Goal: Task Accomplishment & Management: Use online tool/utility

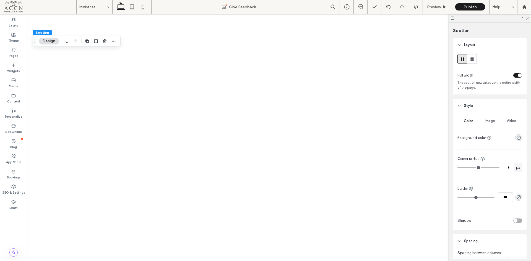
drag, startPoint x: 0, startPoint y: 0, endPoint x: 531, endPoint y: 18, distance: 531.0
click at [527, 17] on icon at bounding box center [528, 18] width 4 height 4
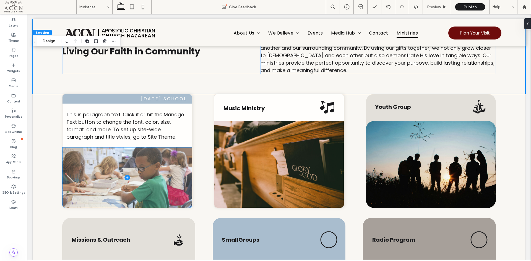
scroll to position [28, 0]
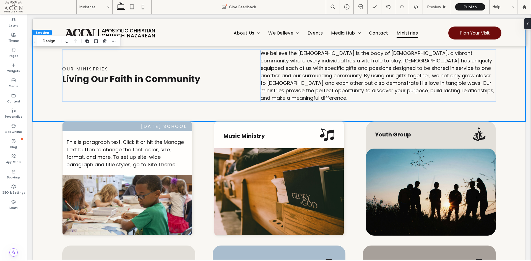
click at [14, 69] on label "Widgets" at bounding box center [13, 71] width 13 height 6
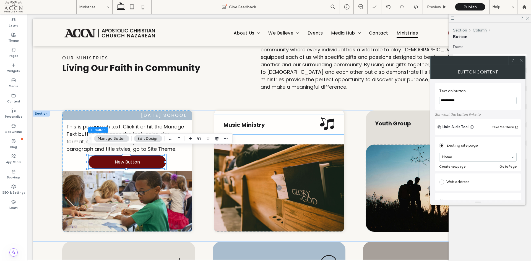
type input "**"
click at [207, 139] on use "button" at bounding box center [208, 139] width 3 height 4
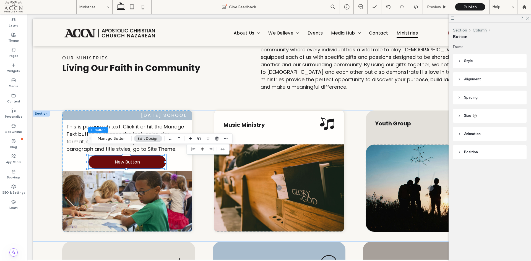
click at [210, 149] on use "flex-end" at bounding box center [212, 150] width 4 height 4
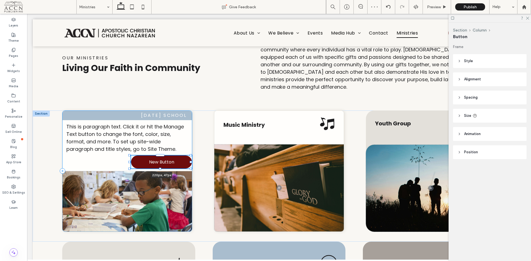
drag, startPoint x: 113, startPoint y: 154, endPoint x: 122, endPoint y: 153, distance: 8.3
click at [122, 153] on div "Sunday School This is paragraph text. Click it or hit the Manage Text button to…" at bounding box center [279, 176] width 493 height 131
type input "***"
click at [199, 159] on div "Sunday School This is paragraph text. Click it or hit the Manage Text button to…" at bounding box center [279, 176] width 493 height 131
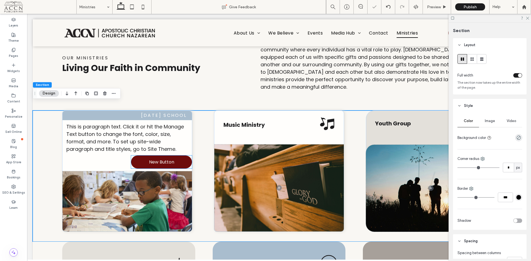
click at [180, 156] on link "New Button" at bounding box center [161, 162] width 61 height 13
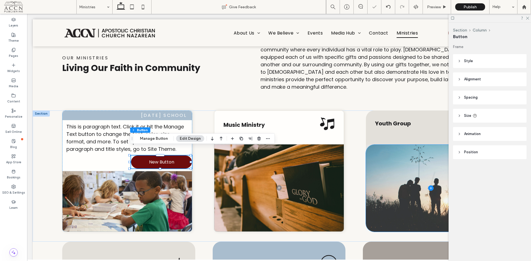
type input "**"
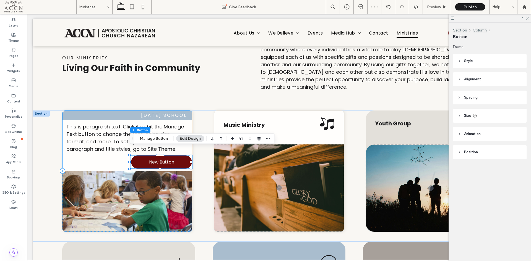
click at [96, 153] on div "Sunday School This is paragraph text. Click it or hit the Manage Text button to…" at bounding box center [127, 171] width 130 height 121
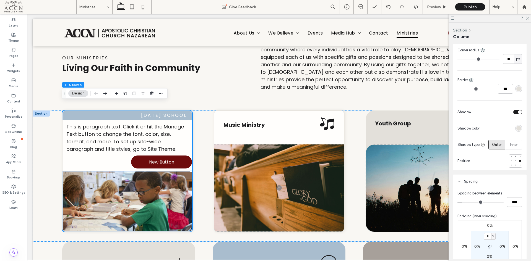
scroll to position [166, 0]
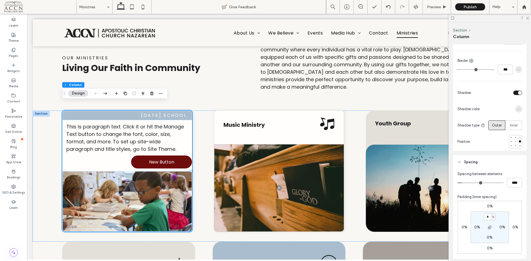
click at [513, 228] on label "0%" at bounding box center [516, 227] width 6 height 5
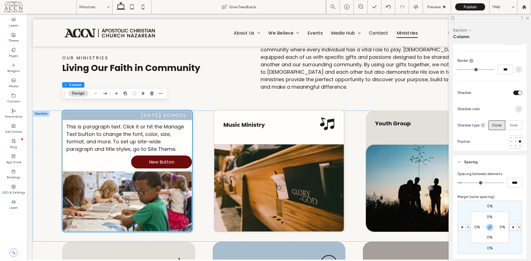
click at [512, 228] on input "*" at bounding box center [513, 227] width 7 height 7
type input "*"
type input "**"
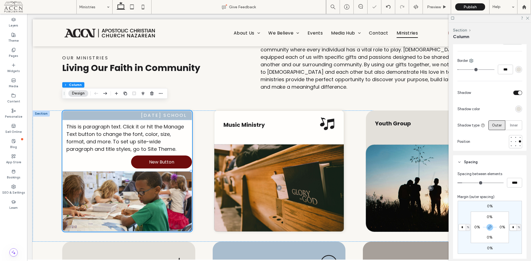
type input "*****"
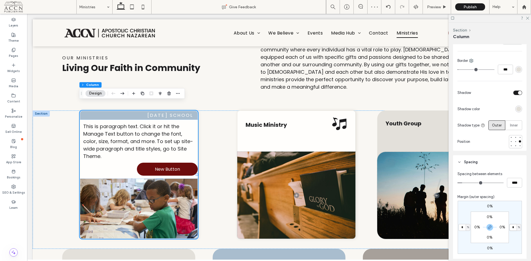
type input "*"
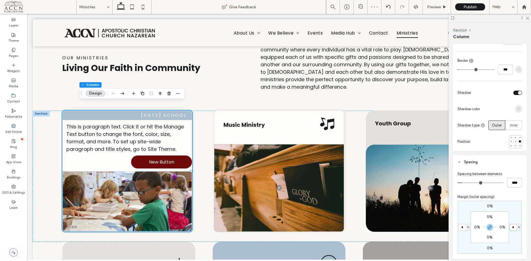
type input "**"
type input "***"
click at [500, 228] on label "0%" at bounding box center [503, 227] width 6 height 5
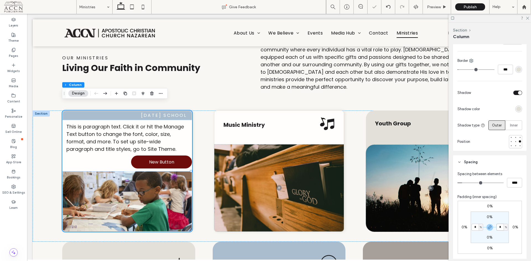
click at [500, 228] on input "*" at bounding box center [500, 227] width 7 height 7
type input "*"
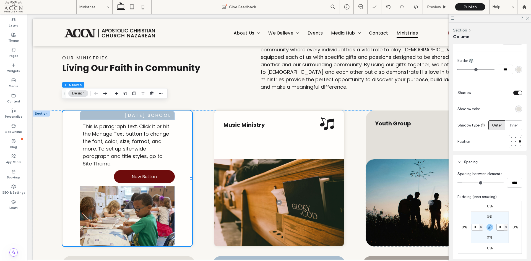
click at [500, 226] on input "*" at bounding box center [500, 227] width 7 height 7
type input "*"
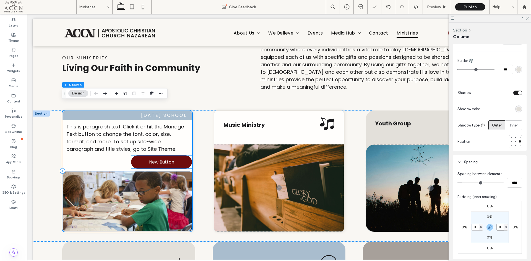
click at [141, 156] on link "New Button" at bounding box center [161, 162] width 61 height 13
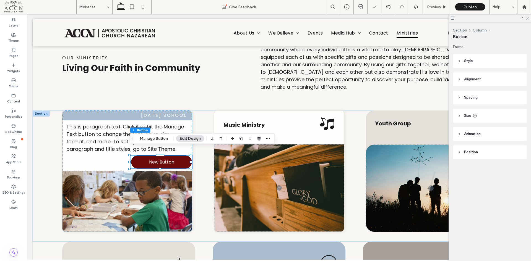
type input "**"
click at [479, 96] on header "Spacing" at bounding box center [490, 98] width 74 height 14
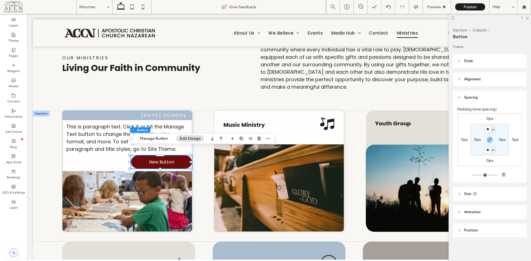
click at [512, 140] on label "0px" at bounding box center [515, 140] width 7 height 5
type input "*"
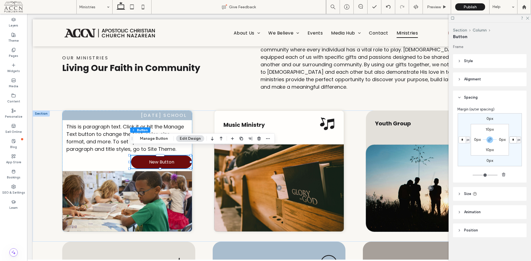
click at [515, 138] on input "*" at bounding box center [513, 140] width 7 height 7
click at [511, 140] on input "*" at bounding box center [513, 140] width 7 height 7
click at [518, 139] on span "px" at bounding box center [519, 140] width 2 height 6
click at [515, 156] on span "%" at bounding box center [515, 159] width 3 height 6
click at [512, 142] on input "*" at bounding box center [513, 140] width 7 height 7
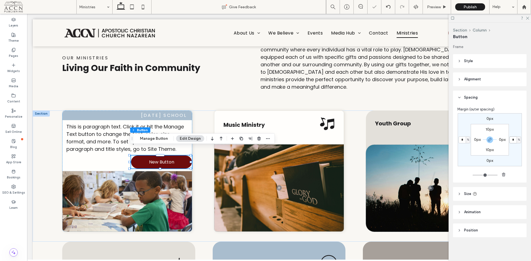
click at [512, 142] on input "*" at bounding box center [513, 140] width 7 height 7
type input "*"
click at [205, 117] on div "Sunday School This is paragraph text. Click it or hit the Manage Text button to…" at bounding box center [279, 176] width 493 height 131
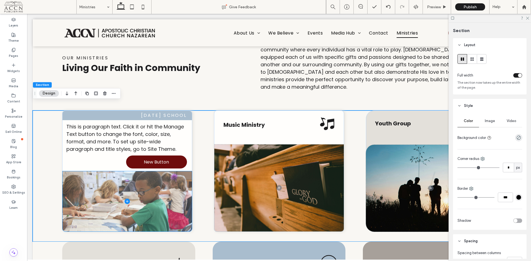
click at [145, 196] on span at bounding box center [128, 202] width 130 height 60
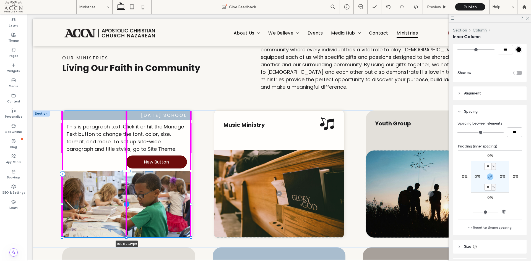
scroll to position [252, 0]
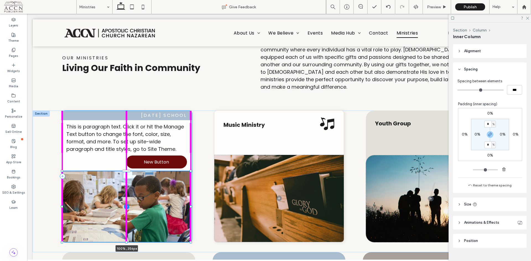
drag, startPoint x: 126, startPoint y: 223, endPoint x: 127, endPoint y: 234, distance: 11.4
click at [127, 234] on div "Sunday School This is paragraph text. Click it or hit the Manage Text button to…" at bounding box center [279, 182] width 493 height 142
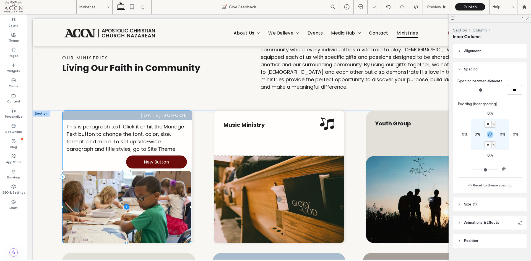
type input "**"
type input "***"
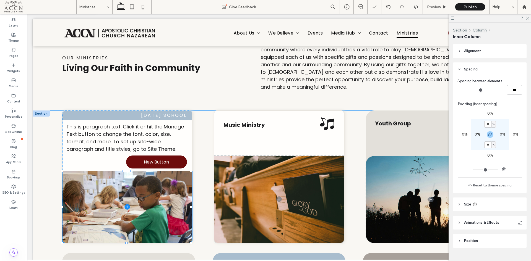
type input "***"
click at [201, 197] on div "Sunday School This is paragraph text. Click it or hit the Manage Text button to…" at bounding box center [279, 182] width 493 height 143
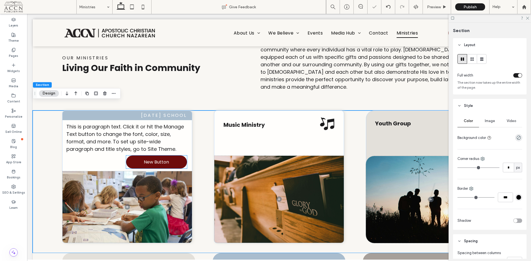
click at [151, 159] on span "New Button" at bounding box center [156, 162] width 25 height 7
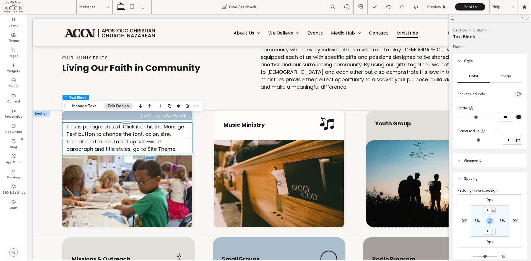
click at [487, 199] on label "0px" at bounding box center [490, 200] width 7 height 5
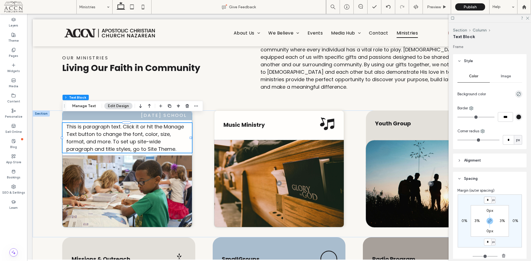
click at [487, 199] on input "*" at bounding box center [487, 200] width 7 height 7
type input "**"
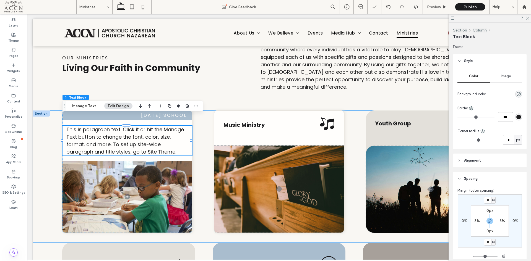
drag, startPoint x: 202, startPoint y: 144, endPoint x: 202, endPoint y: 138, distance: 6.9
click at [202, 144] on div "Sunday School This is paragraph text. Click it or hit the Manage Text button to…" at bounding box center [279, 177] width 493 height 133
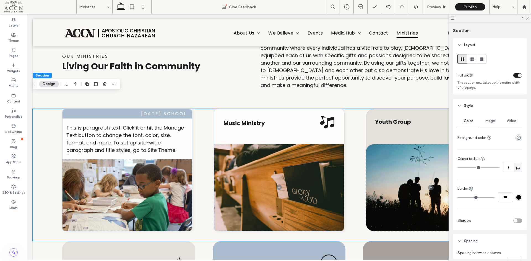
scroll to position [28, 0]
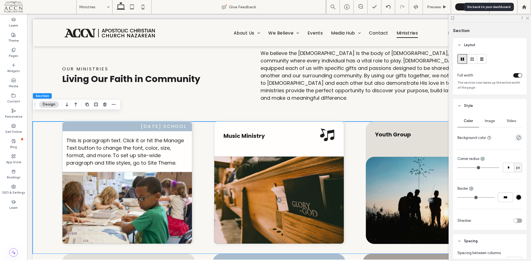
click at [525, 7] on use at bounding box center [524, 7] width 4 height 4
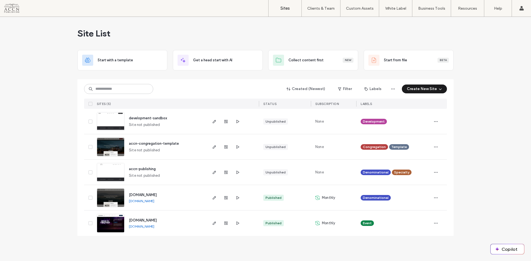
click at [145, 221] on span "easterncamp.org" at bounding box center [143, 221] width 28 height 4
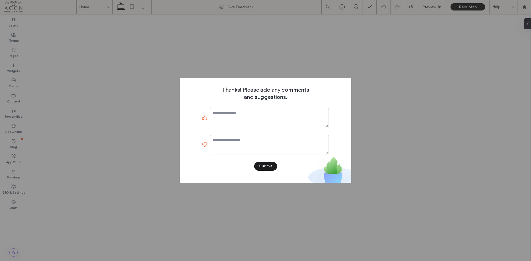
click at [161, 64] on div "Thanks! Please add any comments and suggestions. Submit" at bounding box center [265, 130] width 531 height 261
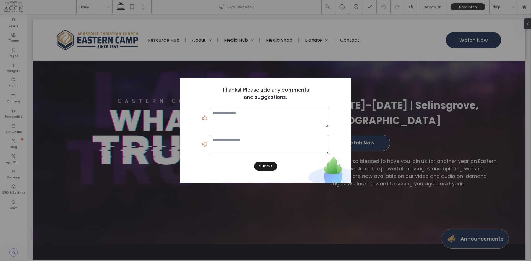
drag, startPoint x: 347, startPoint y: 79, endPoint x: 272, endPoint y: 62, distance: 76.5
click at [347, 81] on div "Thanks! Please add any comments and suggestions. Submit" at bounding box center [266, 130] width 172 height 105
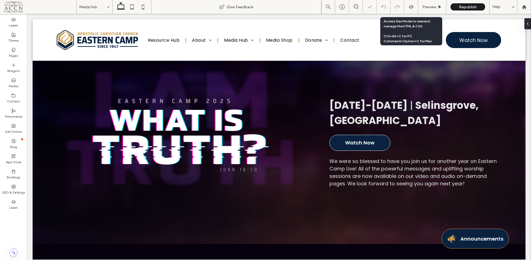
click at [88, 7] on input at bounding box center [92, 7] width 27 height 14
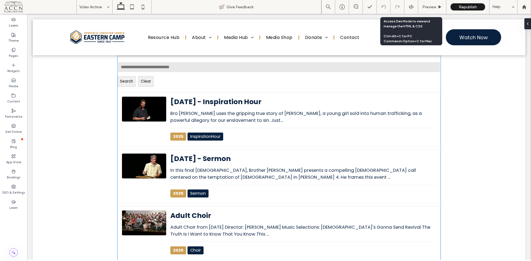
scroll to position [55, 0]
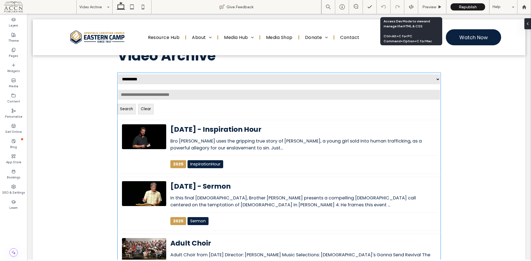
click at [274, 114] on div "********* **** **** **** **** **** **** **** **** **** **** **** **** **** ****…" at bounding box center [279, 94] width 323 height 42
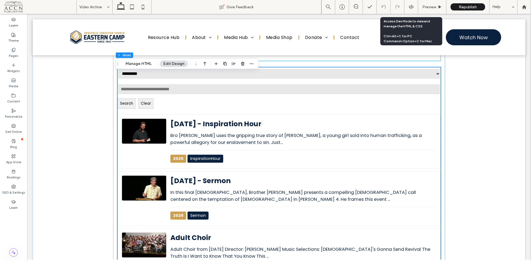
scroll to position [50, 0]
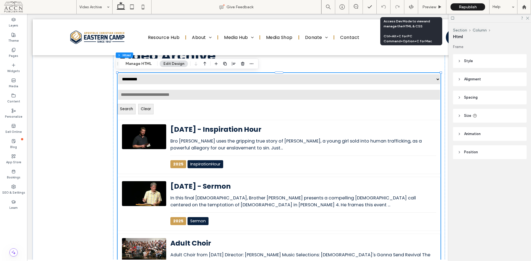
drag, startPoint x: 147, startPoint y: 62, endPoint x: 295, endPoint y: 86, distance: 149.2
click at [147, 62] on button "Manage HTML" at bounding box center [138, 64] width 33 height 7
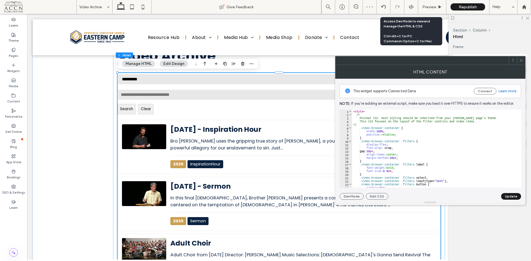
click at [392, 157] on div "< style > /* Minimal CSS. Most styling should be inherited from your Duda page'…" at bounding box center [506, 150] width 308 height 81
type textarea "**********"
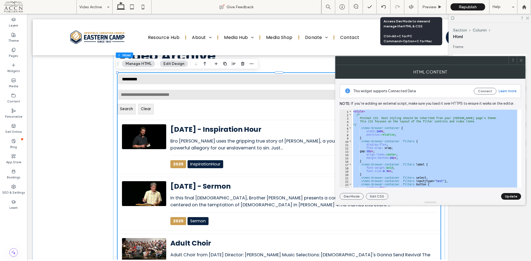
click at [522, 62] on icon at bounding box center [521, 60] width 4 height 4
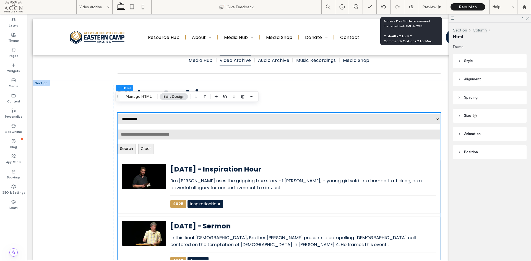
scroll to position [0, 0]
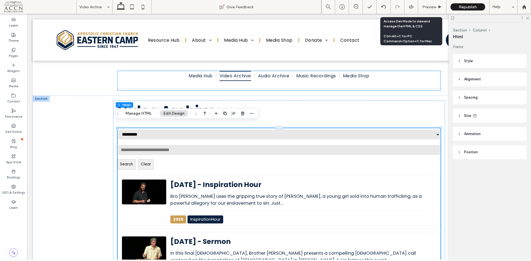
drag, startPoint x: 258, startPoint y: 78, endPoint x: 299, endPoint y: 79, distance: 41.2
click at [258, 78] on span "Audio Archive" at bounding box center [273, 76] width 31 height 10
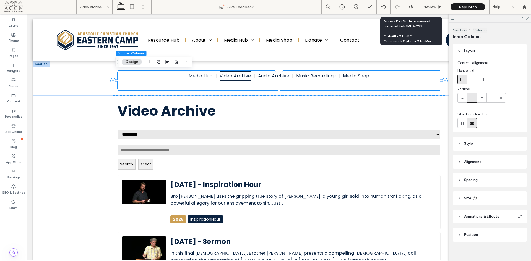
click at [270, 76] on span "Audio Archive" at bounding box center [273, 76] width 31 height 10
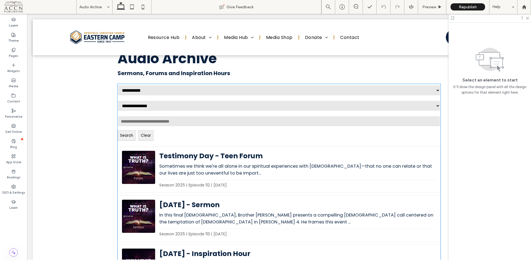
scroll to position [50, 0]
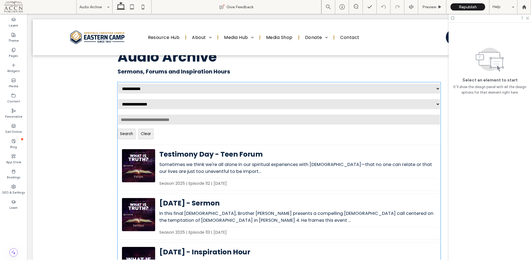
click at [275, 168] on p "Sometimes we think we're all alone in our spiritual experiences with God—that n…" at bounding box center [297, 168] width 277 height 14
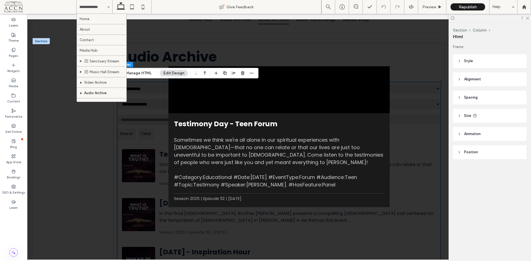
click at [344, 37] on div "× Testimony Day - Teen Forum Sometimes we think we're all alone in our spiritua…" at bounding box center [279, 137] width 504 height 246
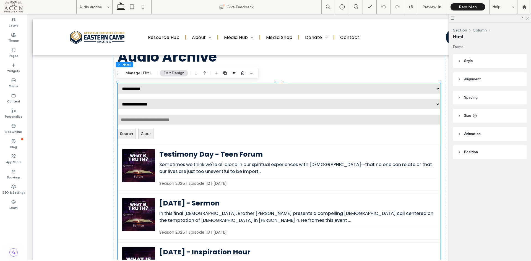
click at [146, 74] on button "Manage HTML" at bounding box center [138, 73] width 33 height 7
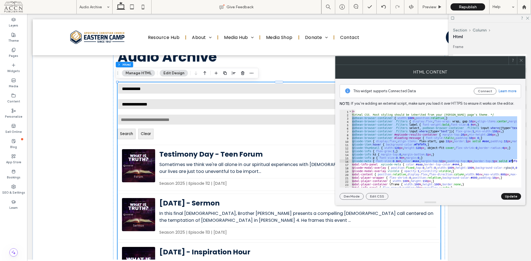
scroll to position [0, 38]
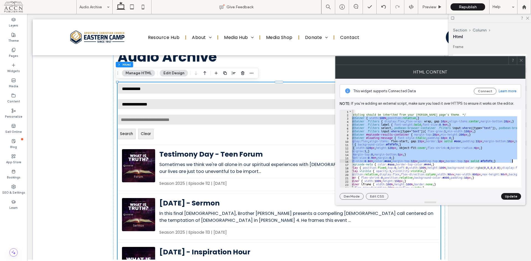
drag, startPoint x: 359, startPoint y: 120, endPoint x: 524, endPoint y: 161, distance: 170.6
click at [524, 161] on div "**********" at bounding box center [430, 139] width 190 height 121
type textarea "**********"
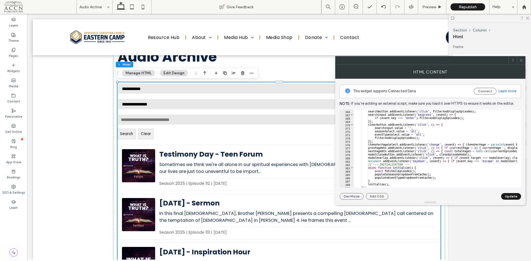
scroll to position [1221, 0]
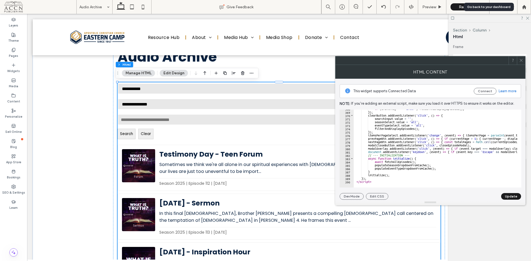
click at [525, 6] on use at bounding box center [524, 7] width 4 height 4
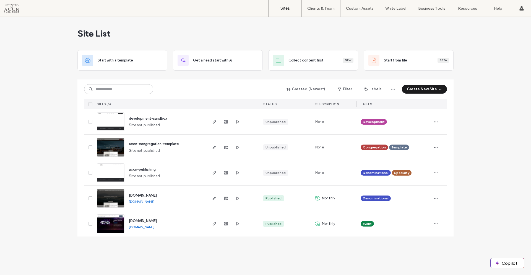
click at [149, 144] on span "accn-congregation-template" at bounding box center [154, 144] width 50 height 4
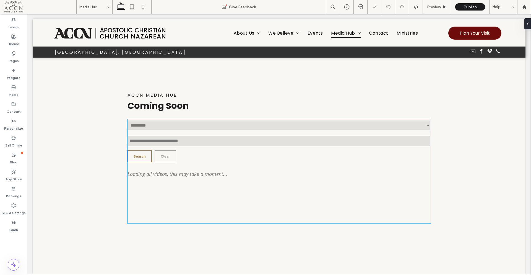
click at [264, 183] on div "Loading all videos, this may take a moment..." at bounding box center [280, 195] width 304 height 55
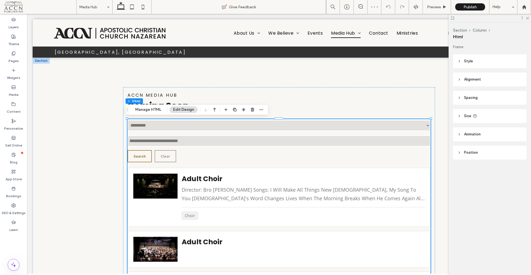
click at [156, 109] on button "Manage HTML" at bounding box center [148, 109] width 33 height 7
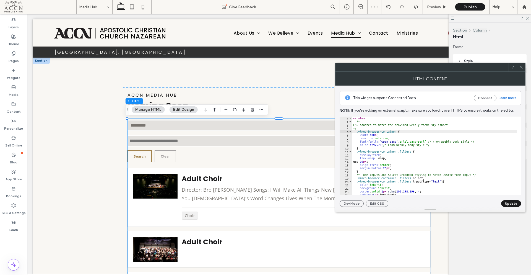
click at [384, 131] on div "< style > /* CSS adapted to match the provided Weebly theme stylesheet. */ .vim…" at bounding box center [491, 156] width 279 height 81
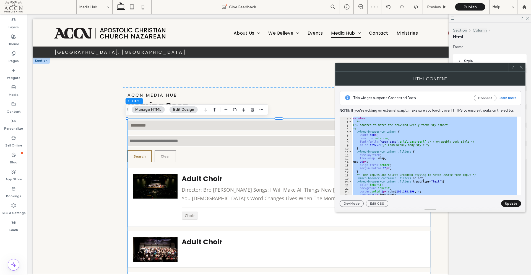
paste textarea "Cursor at row 607"
type textarea "*********"
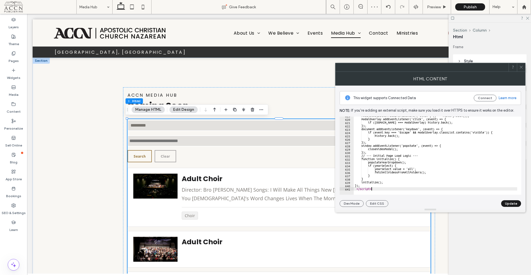
scroll to position [2055, 0]
click at [511, 205] on button "Update" at bounding box center [511, 203] width 20 height 7
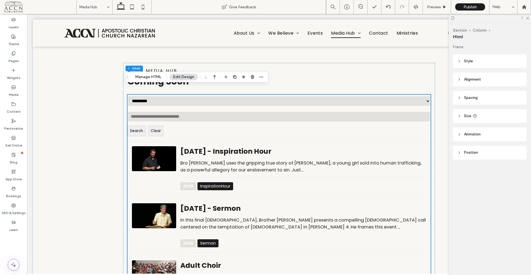
scroll to position [0, 0]
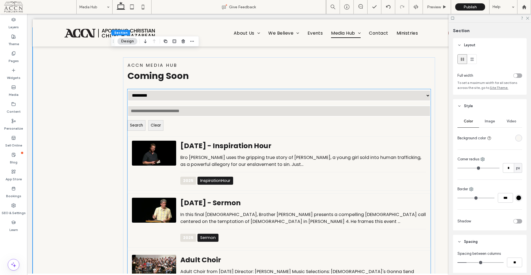
scroll to position [28, 0]
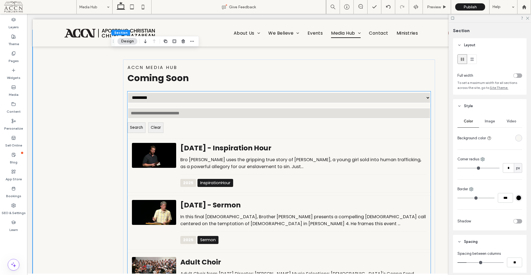
click at [144, 96] on select "********* **** **** **** **** **** **** **** **** **** **** **** **** **** ****…" at bounding box center [280, 97] width 304 height 11
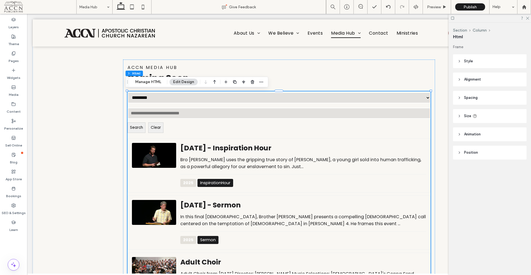
click at [144, 96] on select "********* **** **** **** **** **** **** **** **** **** **** **** **** **** ****…" at bounding box center [280, 97] width 304 height 11
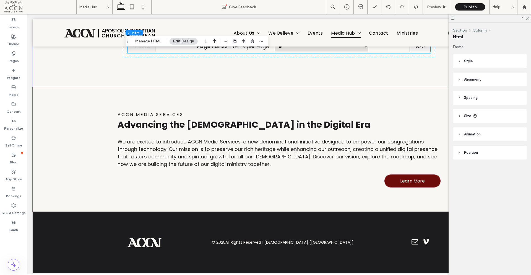
scroll to position [1003, 0]
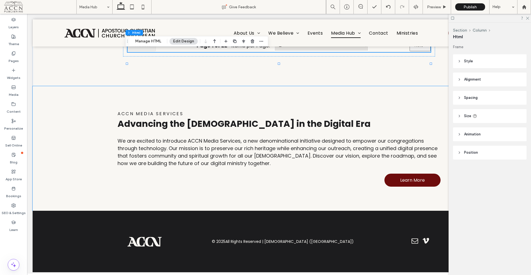
click at [107, 88] on div "ACCN Media Services Advancing the Gospel in the Digital Era We are excited to i…" at bounding box center [279, 148] width 493 height 125
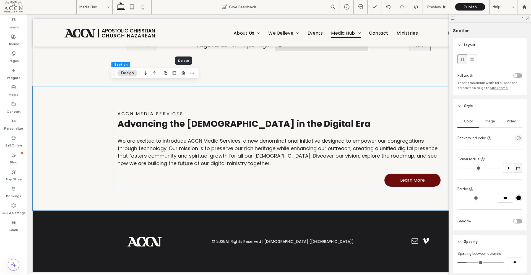
click at [185, 74] on icon "button" at bounding box center [183, 73] width 4 height 4
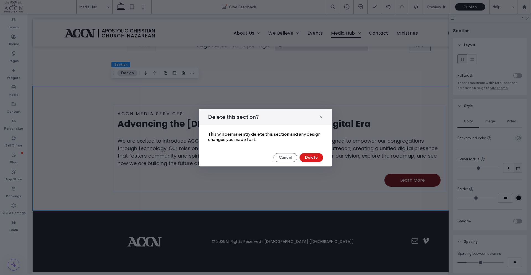
click at [309, 157] on button "Delete" at bounding box center [312, 157] width 24 height 9
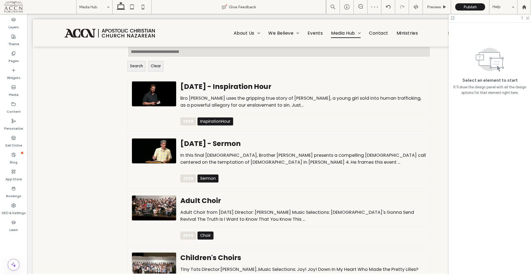
scroll to position [20, 0]
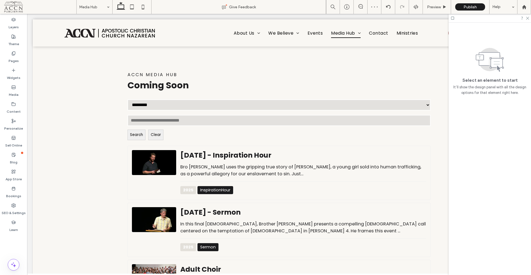
click at [530, 19] on div at bounding box center [490, 18] width 82 height 9
click at [528, 19] on icon at bounding box center [528, 18] width 4 height 4
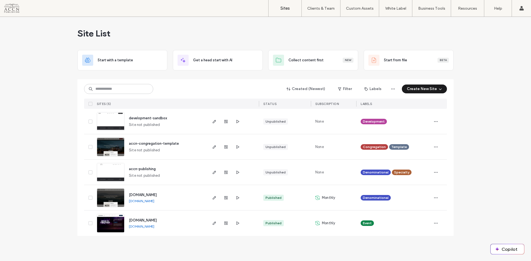
drag, startPoint x: 142, startPoint y: 144, endPoint x: 144, endPoint y: 143, distance: 2.8
click at [142, 144] on span "accn-congregation-template" at bounding box center [154, 144] width 50 height 4
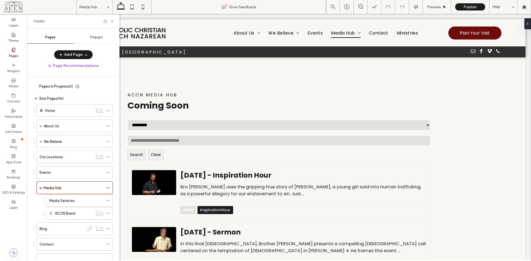
click at [107, 202] on icon at bounding box center [108, 201] width 4 height 4
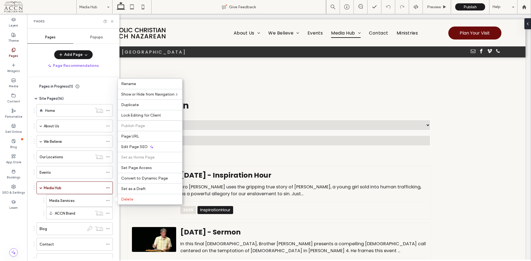
click at [126, 200] on span "Delete" at bounding box center [127, 199] width 12 height 5
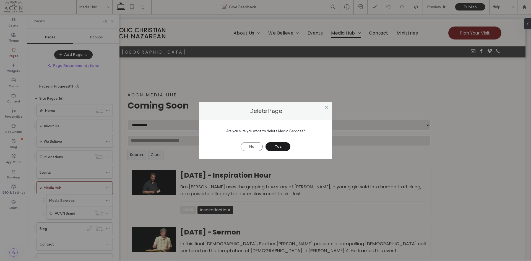
click at [276, 148] on button "Yes" at bounding box center [278, 147] width 25 height 9
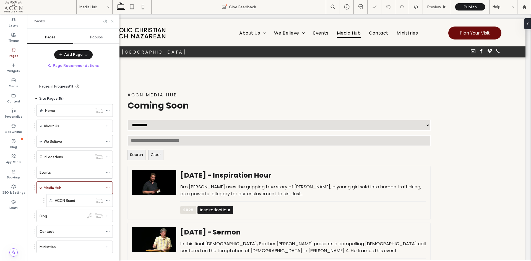
click at [108, 202] on icon at bounding box center [108, 201] width 4 height 4
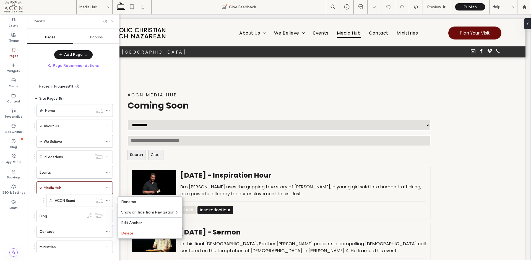
click at [130, 233] on span "Delete" at bounding box center [127, 233] width 12 height 5
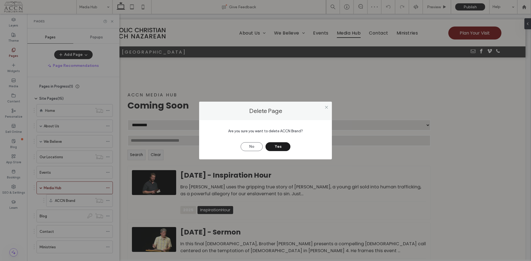
click at [279, 149] on button "Yes" at bounding box center [278, 147] width 25 height 9
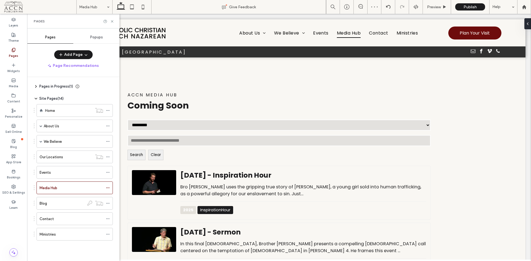
click at [108, 206] on span at bounding box center [108, 204] width 4 height 8
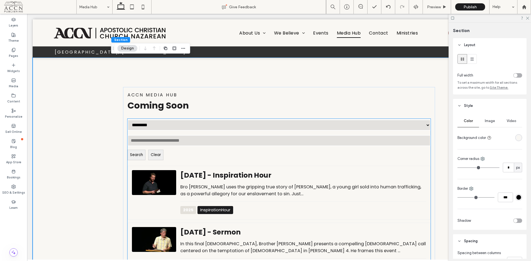
click at [157, 126] on select "********* **** **** **** **** **** **** **** **** **** **** **** **** **** ****…" at bounding box center [280, 125] width 304 height 11
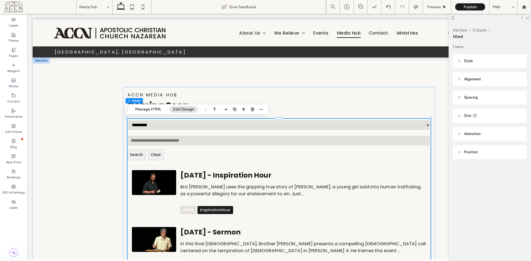
click at [151, 110] on button "Manage HTML" at bounding box center [148, 109] width 33 height 7
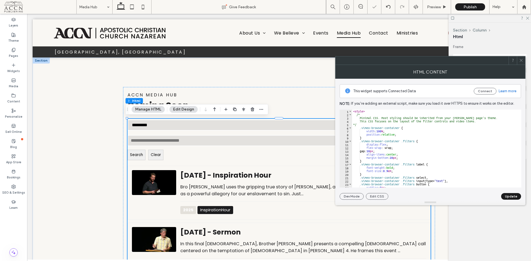
click at [410, 136] on div "< style > /* Minimal CSS. Most styling should be inherited from your [PERSON_NA…" at bounding box center [506, 150] width 308 height 81
type textarea "**********"
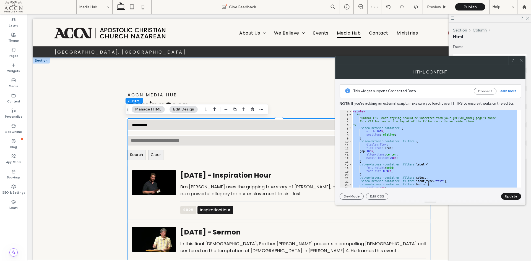
paste textarea "Cursor at row 641"
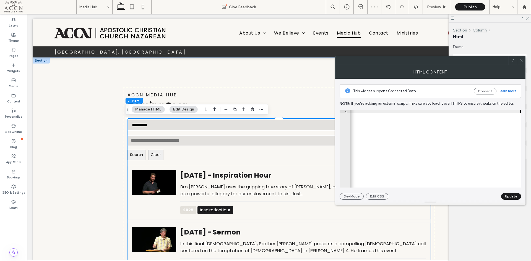
scroll to position [0, 655]
click at [509, 196] on button "Update" at bounding box center [511, 196] width 20 height 7
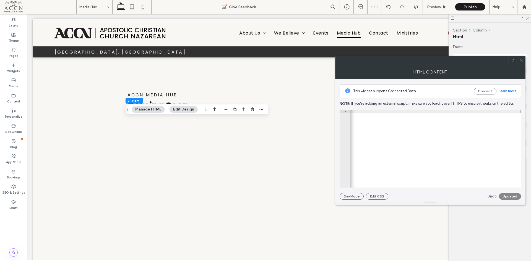
scroll to position [0, 0]
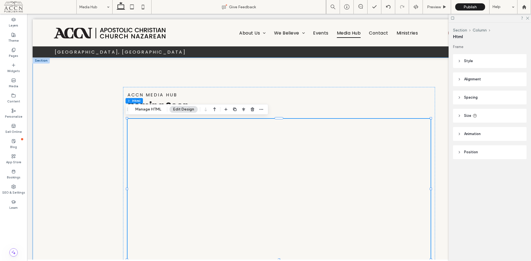
click at [438, 140] on div "Coming Soon ACCN Media Hub" at bounding box center [279, 176] width 332 height 237
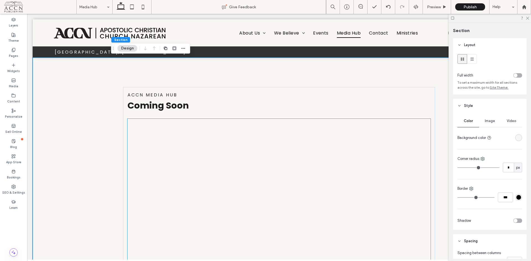
click at [164, 181] on div at bounding box center [280, 189] width 304 height 141
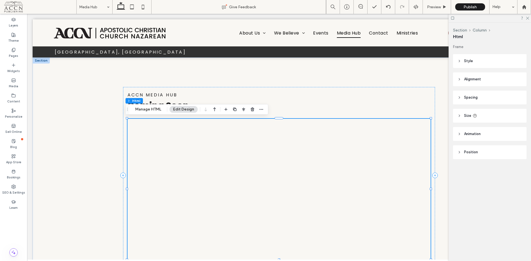
click at [167, 175] on div at bounding box center [280, 189] width 304 height 141
click at [175, 109] on button "Edit Design" at bounding box center [184, 109] width 28 height 7
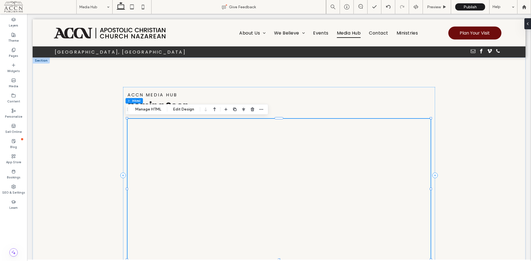
click at [156, 110] on button "Manage HTML" at bounding box center [148, 109] width 33 height 7
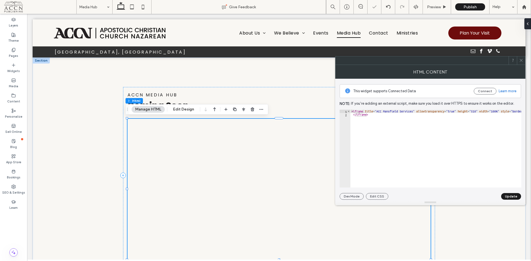
type textarea "*********"
click at [509, 194] on button "Update" at bounding box center [511, 196] width 20 height 7
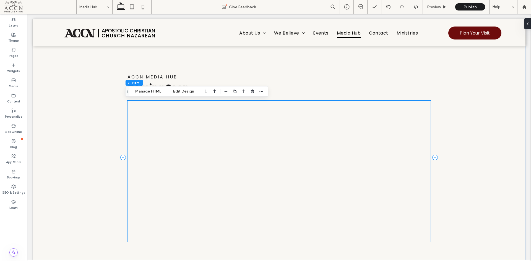
scroll to position [28, 0]
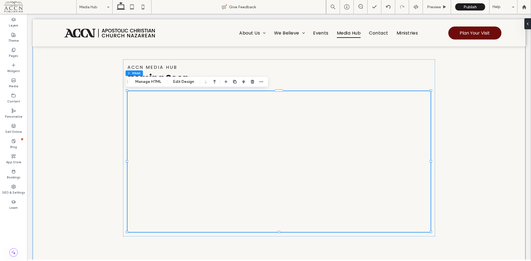
click at [467, 134] on div "Coming Soon ACCN Media Hub" at bounding box center [279, 148] width 493 height 237
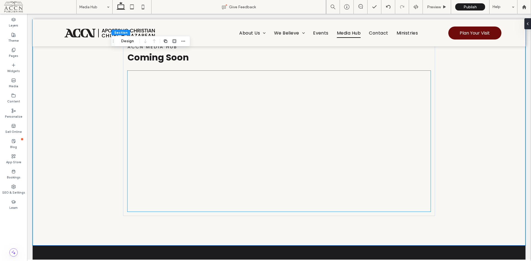
scroll to position [0, 0]
